Goal: Transaction & Acquisition: Download file/media

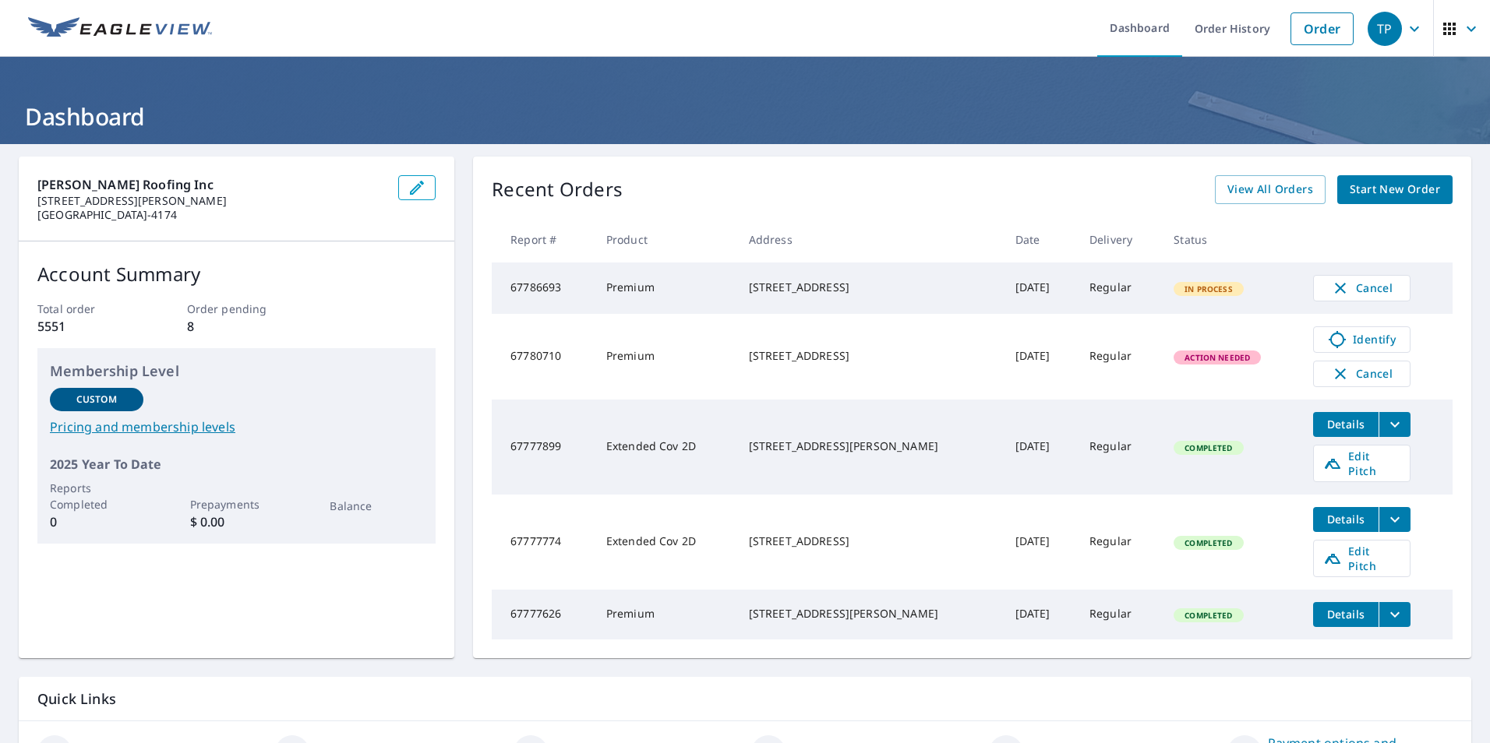
scroll to position [78, 0]
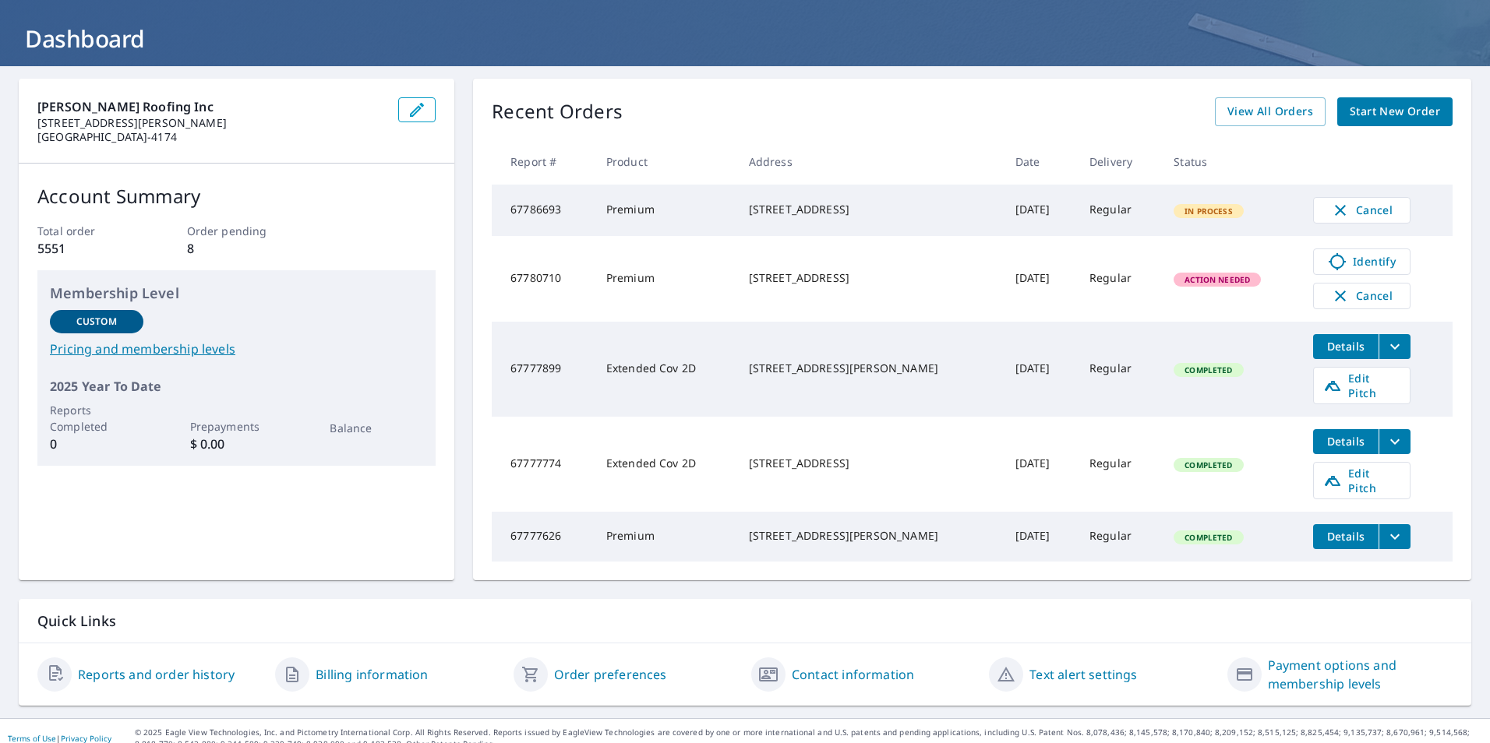
click at [1335, 437] on span "Details" at bounding box center [1345, 441] width 47 height 15
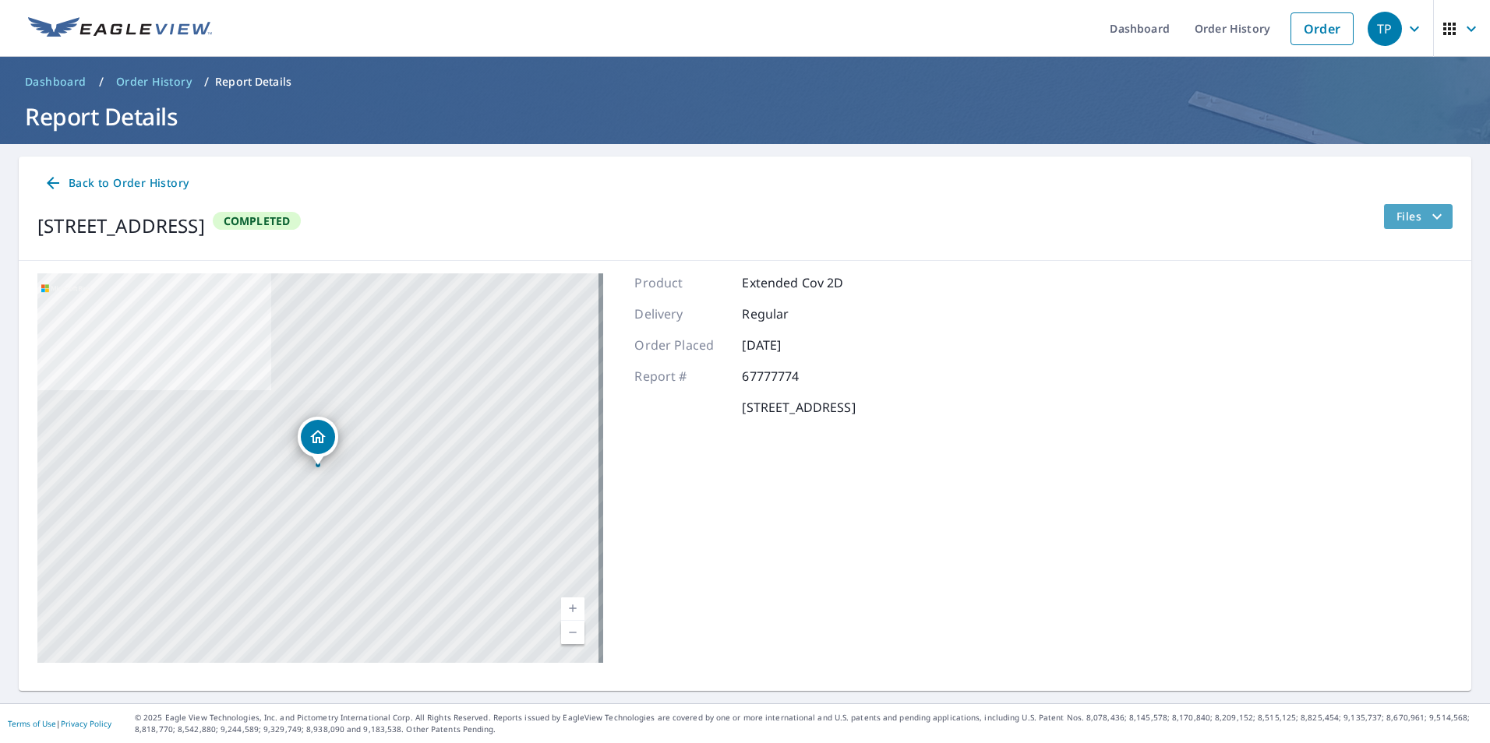
click at [1398, 213] on span "Files" at bounding box center [1421, 216] width 50 height 19
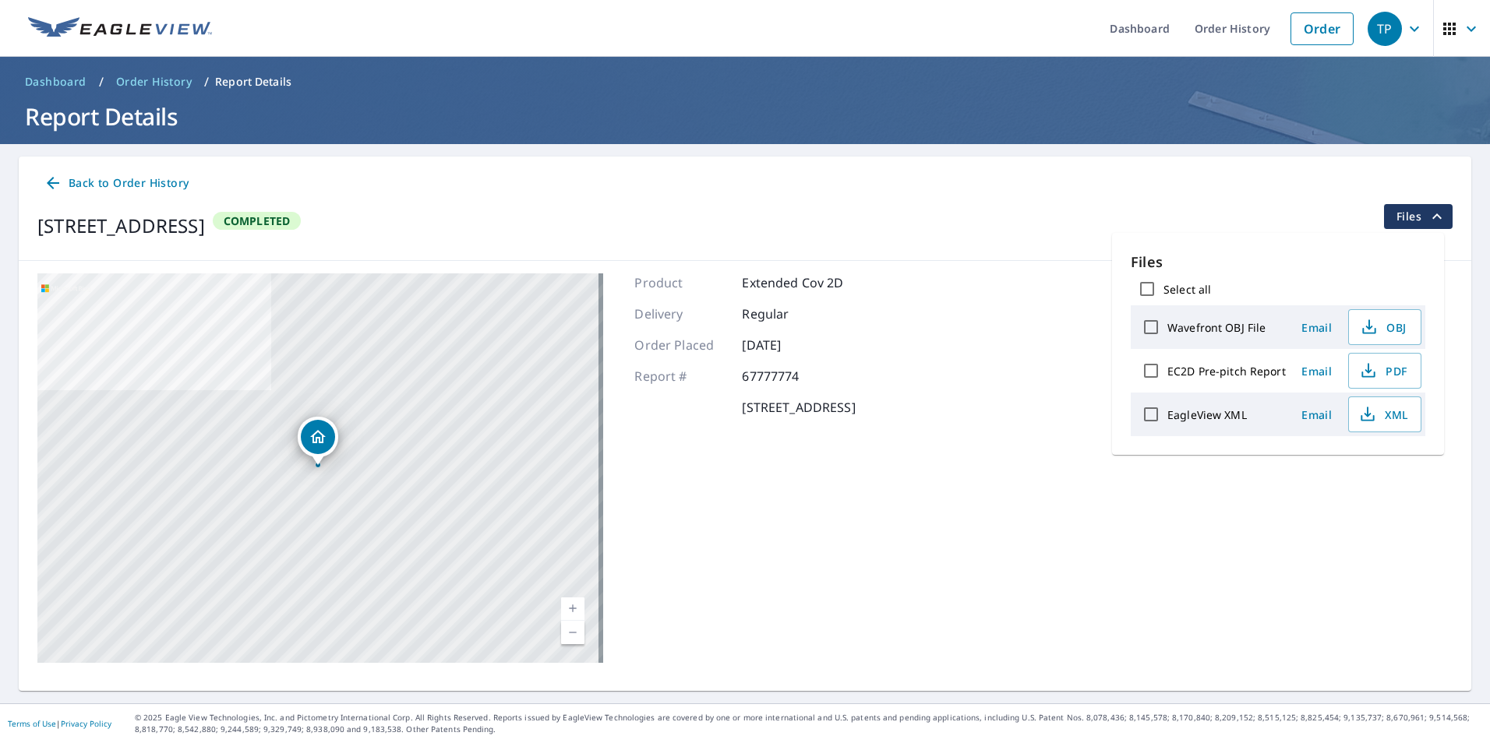
click at [1148, 288] on input "Select all" at bounding box center [1146, 289] width 33 height 33
checkbox input "true"
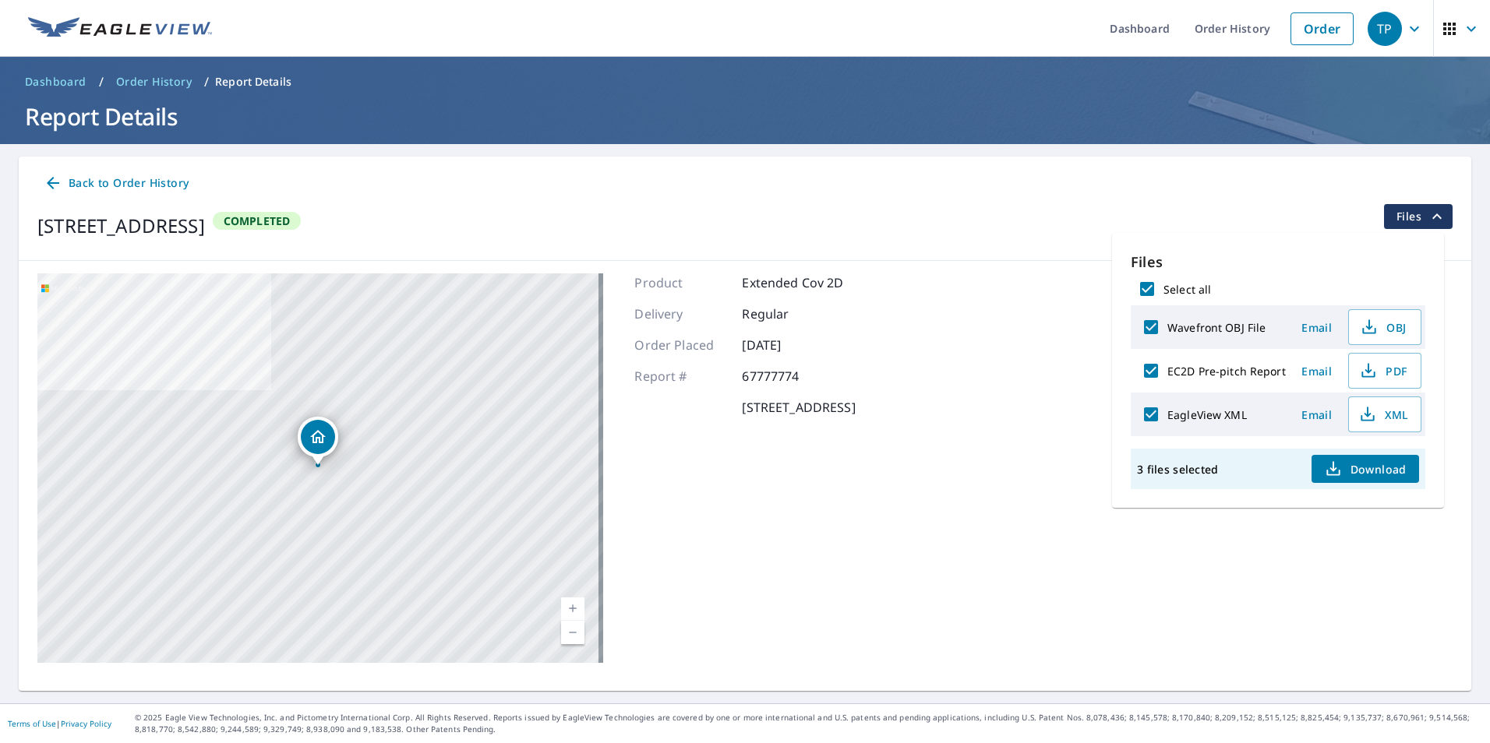
click at [1364, 470] on span "Download" at bounding box center [1365, 469] width 83 height 19
